Goal: Task Accomplishment & Management: Manage account settings

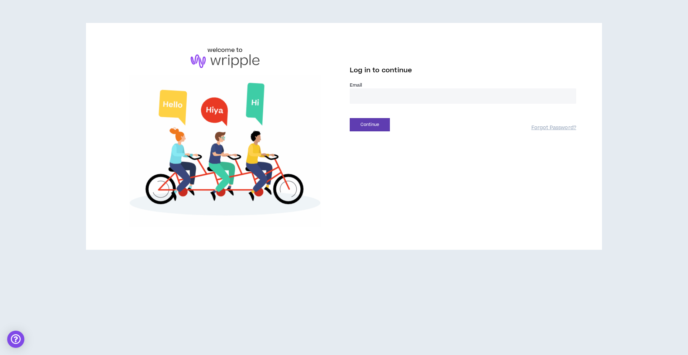
click at [378, 100] on input "email" at bounding box center [463, 95] width 226 height 15
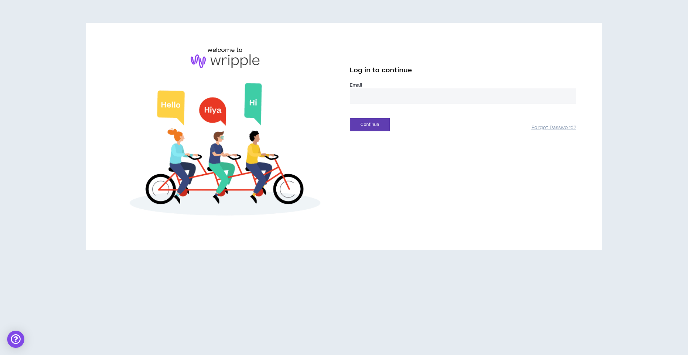
type input "**********"
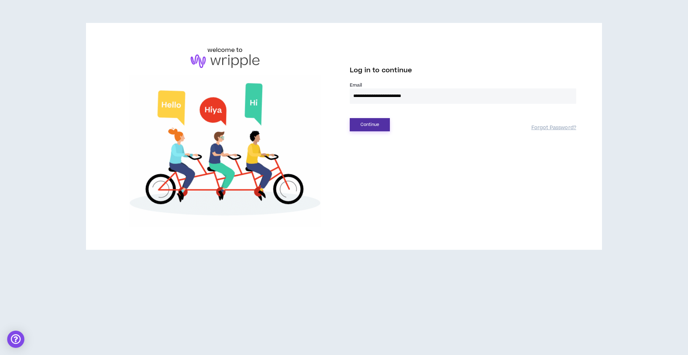
click at [374, 119] on button "Continue" at bounding box center [370, 124] width 40 height 13
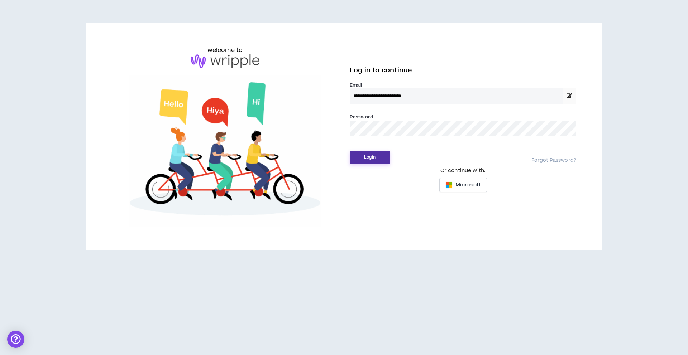
click at [376, 157] on button "Login" at bounding box center [370, 157] width 40 height 13
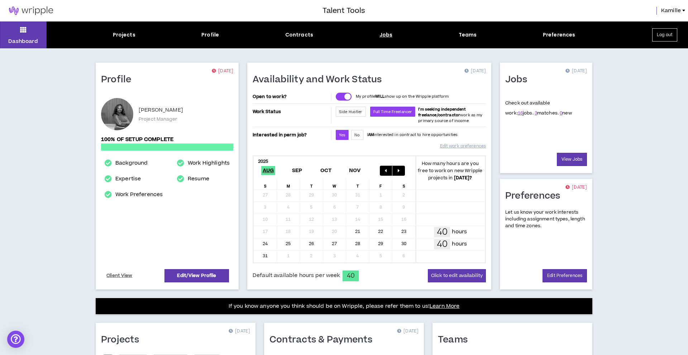
click at [384, 34] on div "Jobs" at bounding box center [385, 35] width 13 height 8
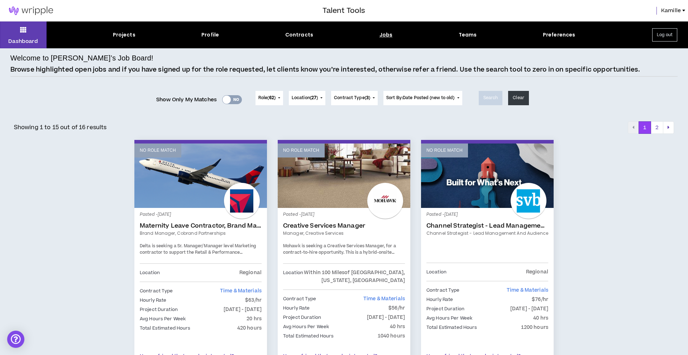
click at [276, 96] on button "Role ( 62 )" at bounding box center [269, 98] width 28 height 14
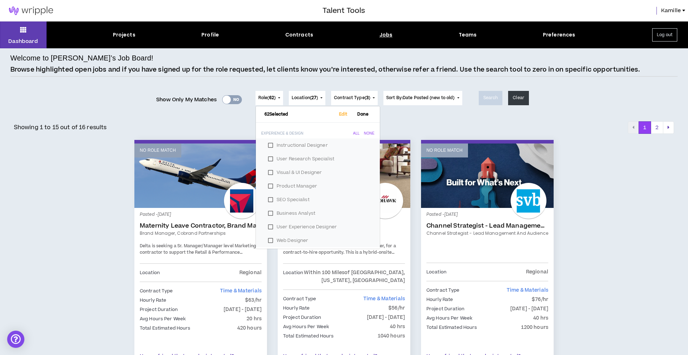
click at [240, 131] on div "Showing 1 to 15 out of 16 results 1 2" at bounding box center [344, 127] width 660 height 13
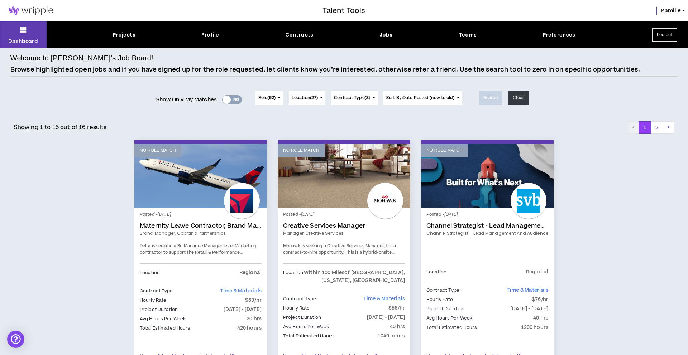
click at [261, 100] on span "Role ( 62 )" at bounding box center [266, 98] width 17 height 6
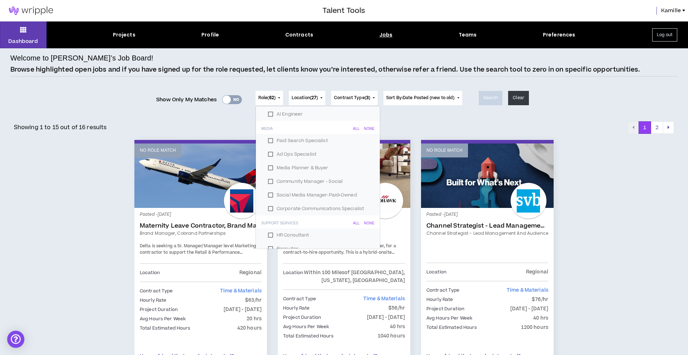
scroll to position [831, 0]
click at [220, 124] on div "Showing 1 to 15 out of 16 results 1 2" at bounding box center [344, 127] width 660 height 13
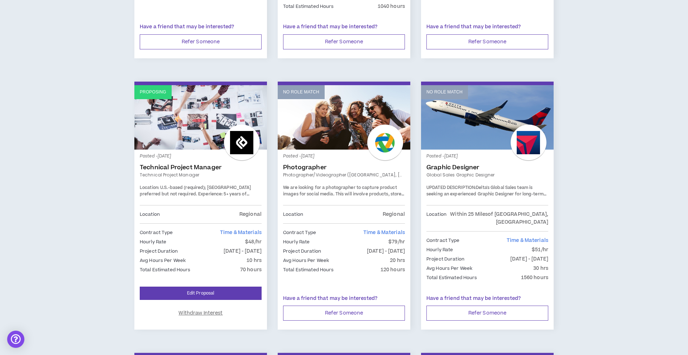
scroll to position [0, 0]
